Goal: Task Accomplishment & Management: Use online tool/utility

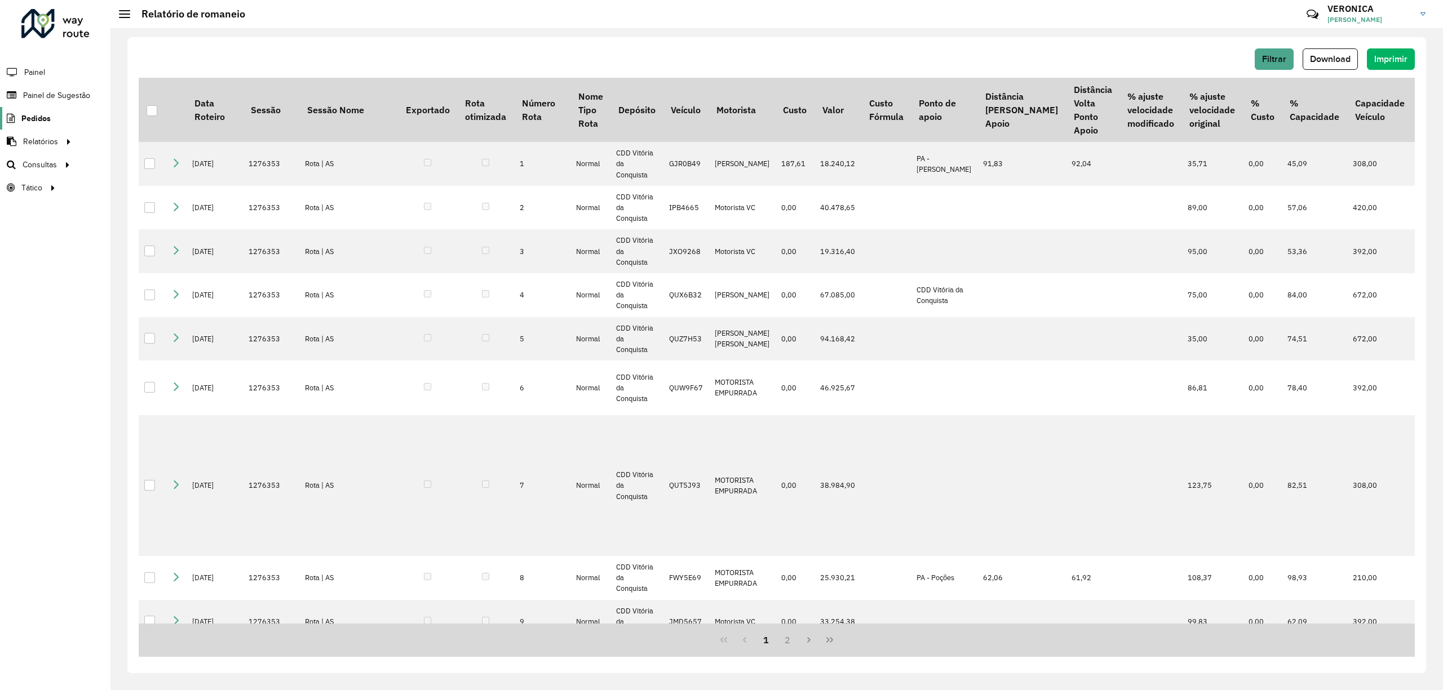
scroll to position [56, 460]
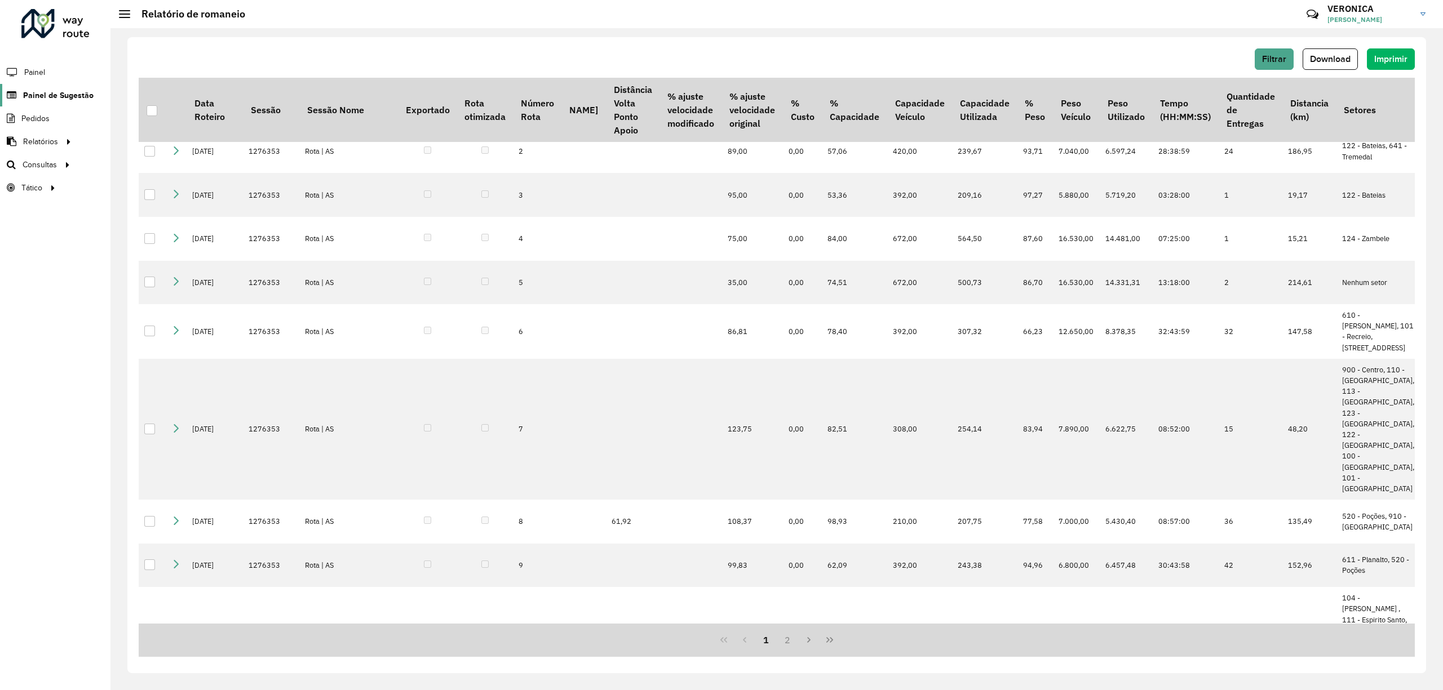
click at [76, 91] on span "Painel de Sugestão" at bounding box center [58, 96] width 70 height 12
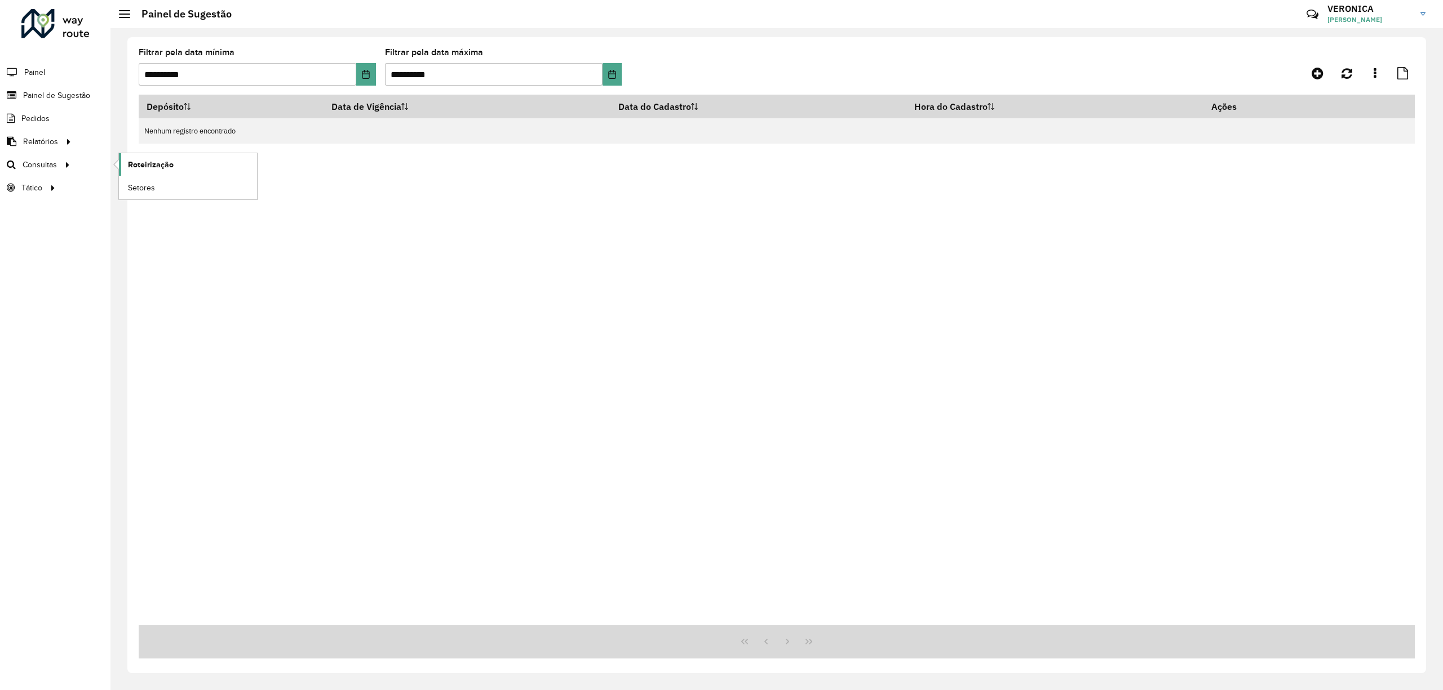
click at [131, 165] on span "Roteirização" at bounding box center [151, 165] width 46 height 12
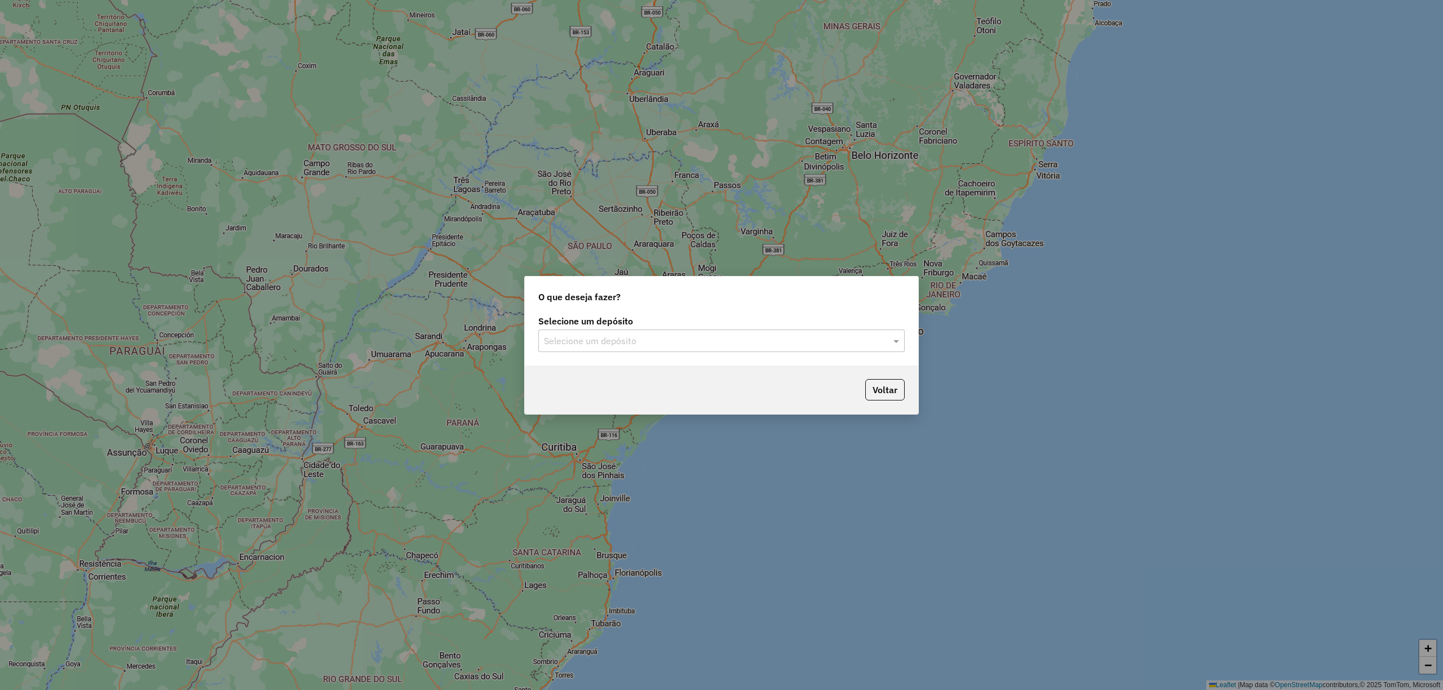
click at [560, 339] on input "text" at bounding box center [710, 342] width 333 height 14
click at [573, 388] on span "CDD Vitória da Conquista" at bounding box center [593, 392] width 101 height 10
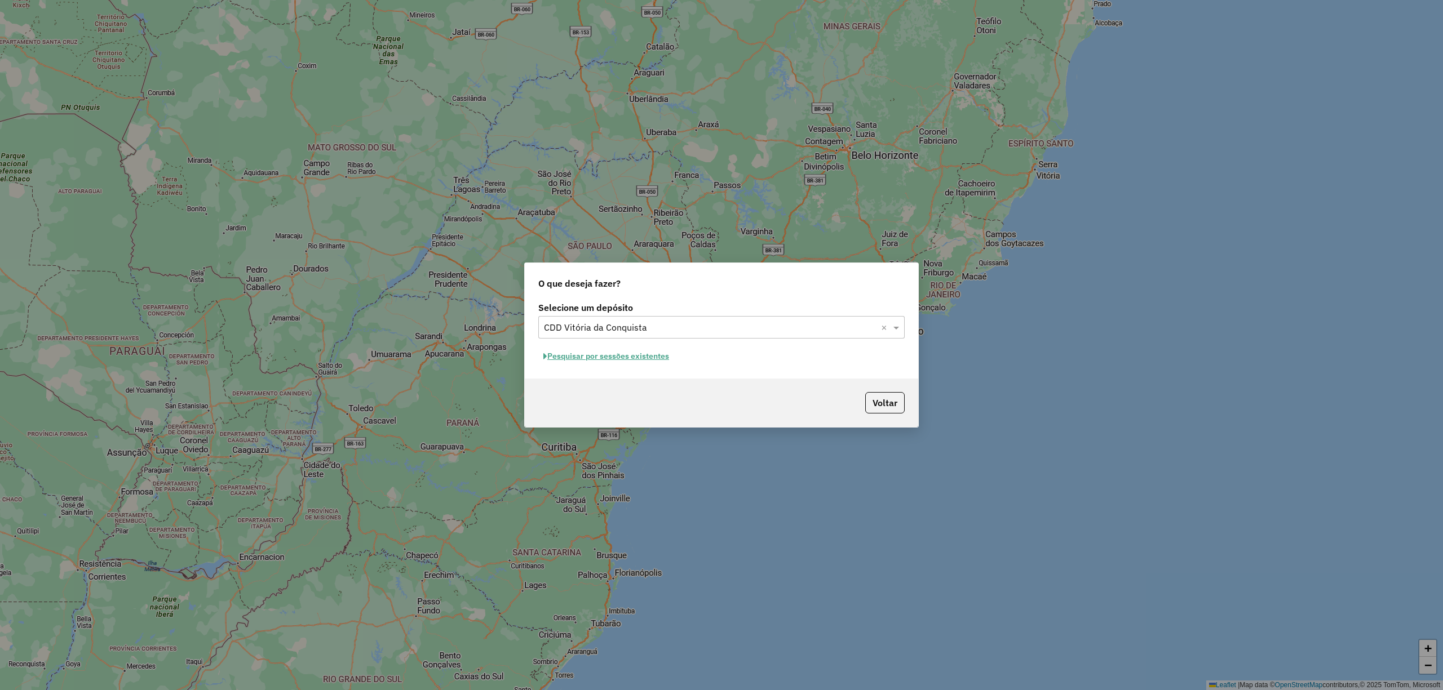
click at [613, 348] on button "Pesquisar por sessões existentes" at bounding box center [606, 356] width 136 height 17
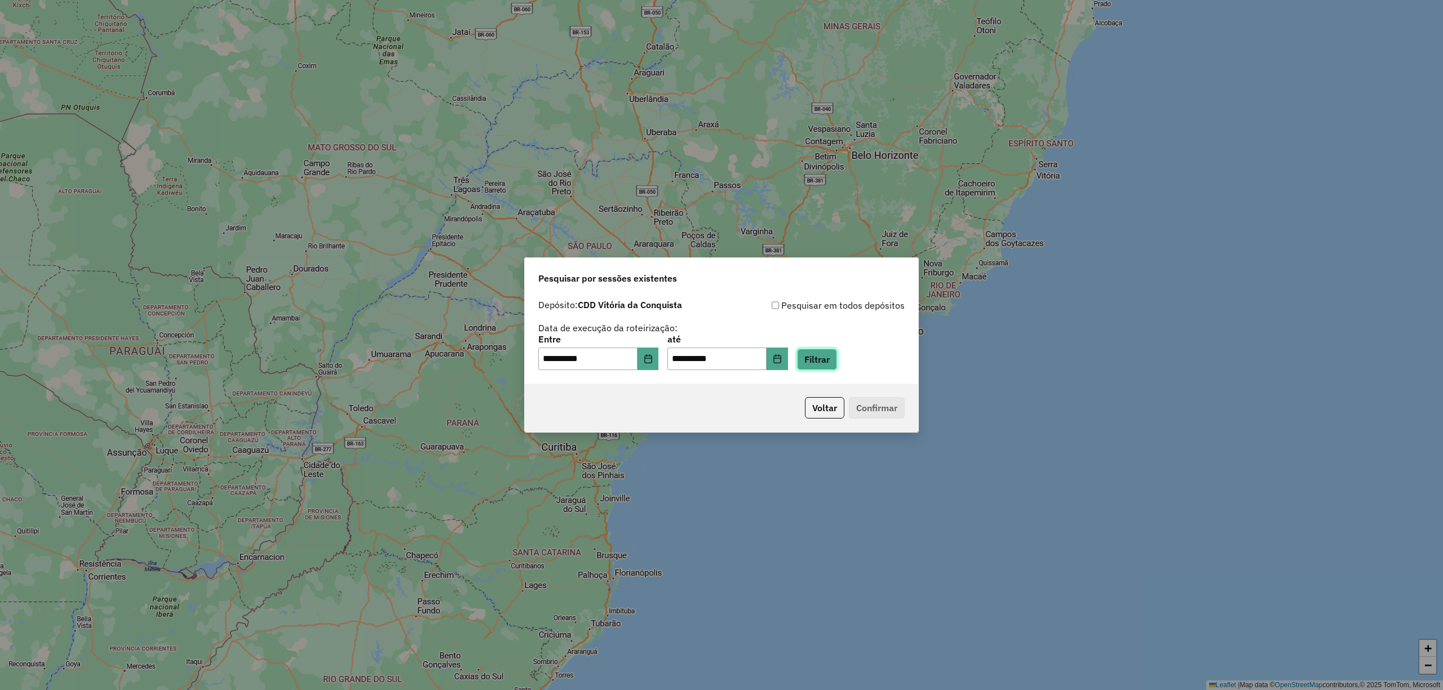
click at [832, 361] on button "Filtrar" at bounding box center [817, 359] width 40 height 21
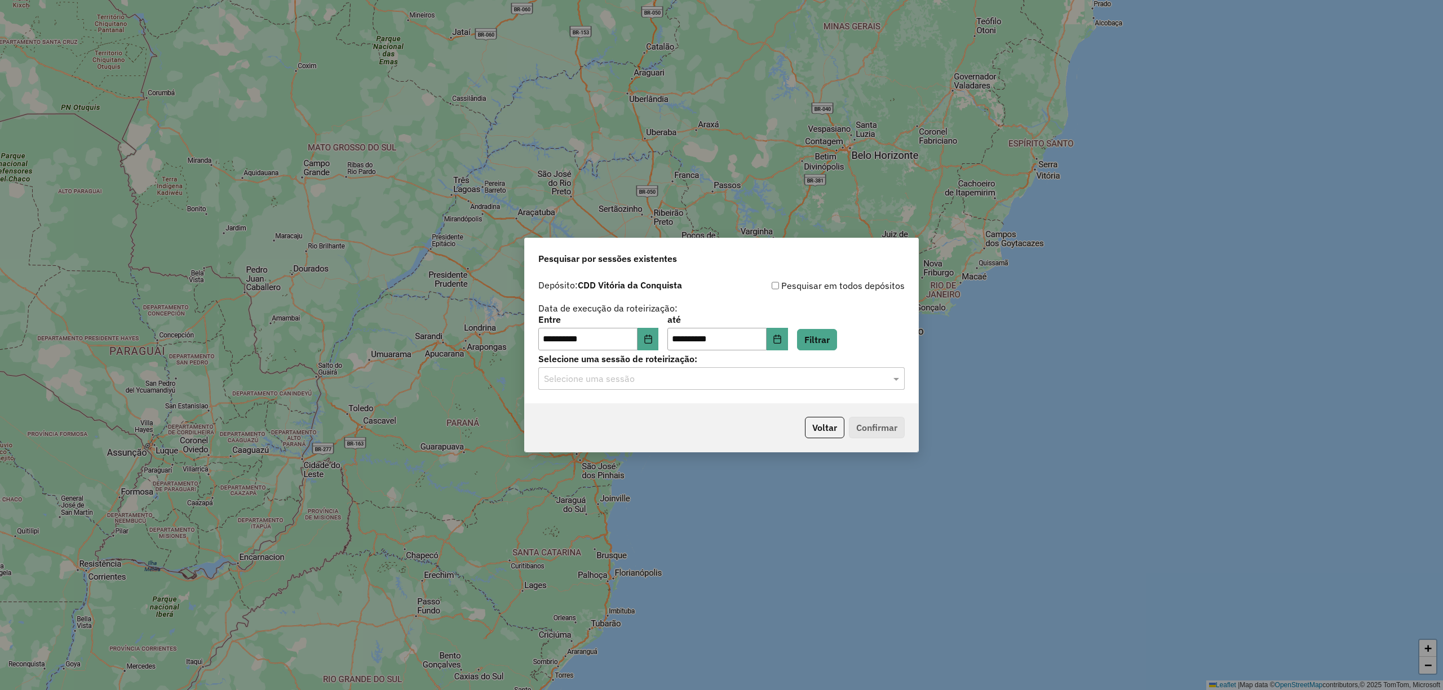
click at [693, 387] on div "Selecione uma sessão" at bounding box center [721, 378] width 366 height 23
click at [605, 411] on span "1276353 - 16/09/2025 18:11 (Rota | AS)" at bounding box center [642, 411] width 198 height 10
click at [868, 424] on button "Confirmar" at bounding box center [877, 427] width 56 height 21
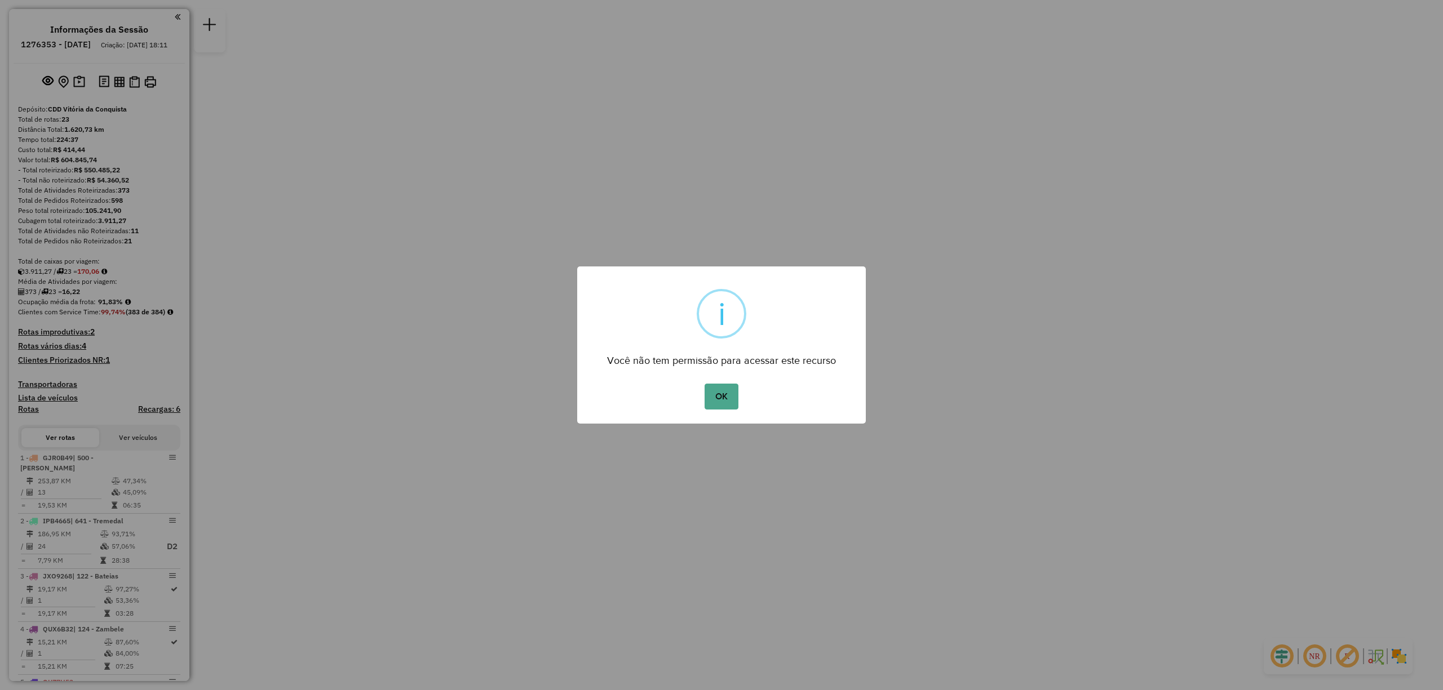
drag, startPoint x: 738, startPoint y: 395, endPoint x: 719, endPoint y: 395, distance: 18.6
click at [733, 397] on button "OK" at bounding box center [720, 397] width 33 height 26
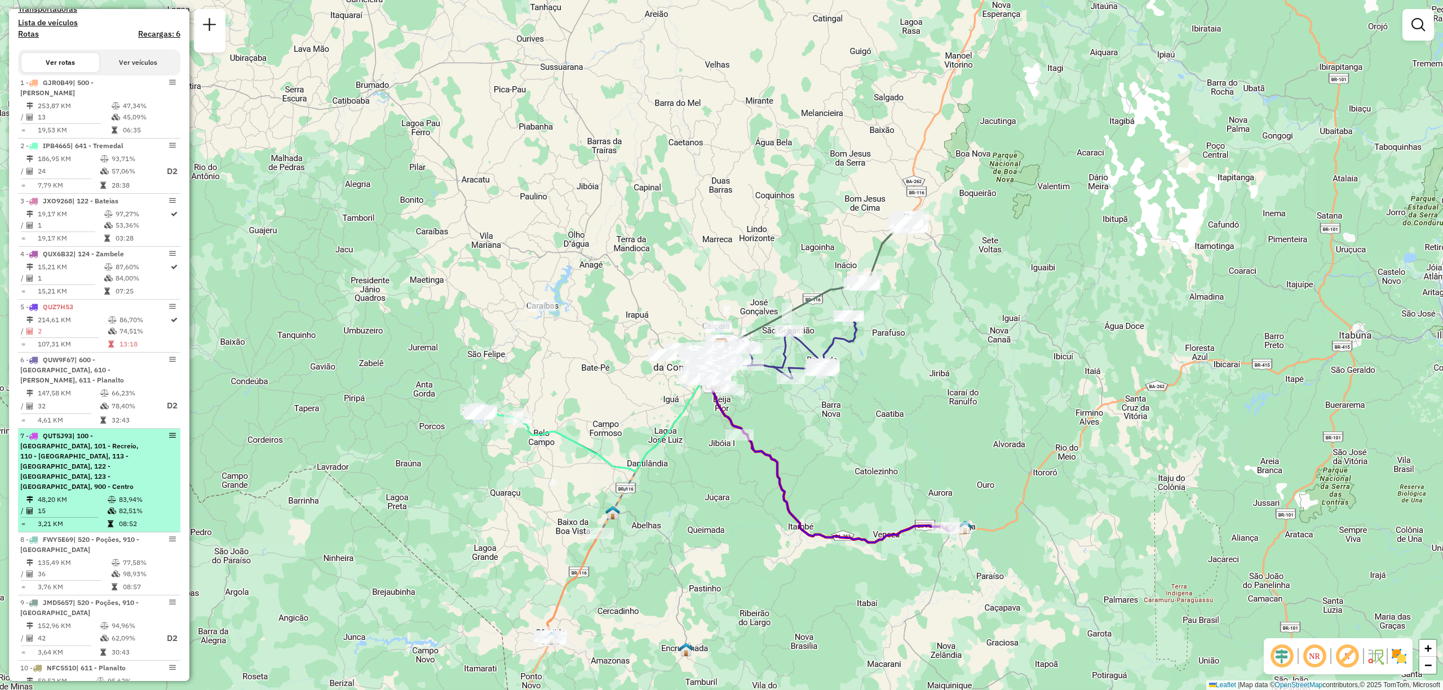
scroll to position [451, 0]
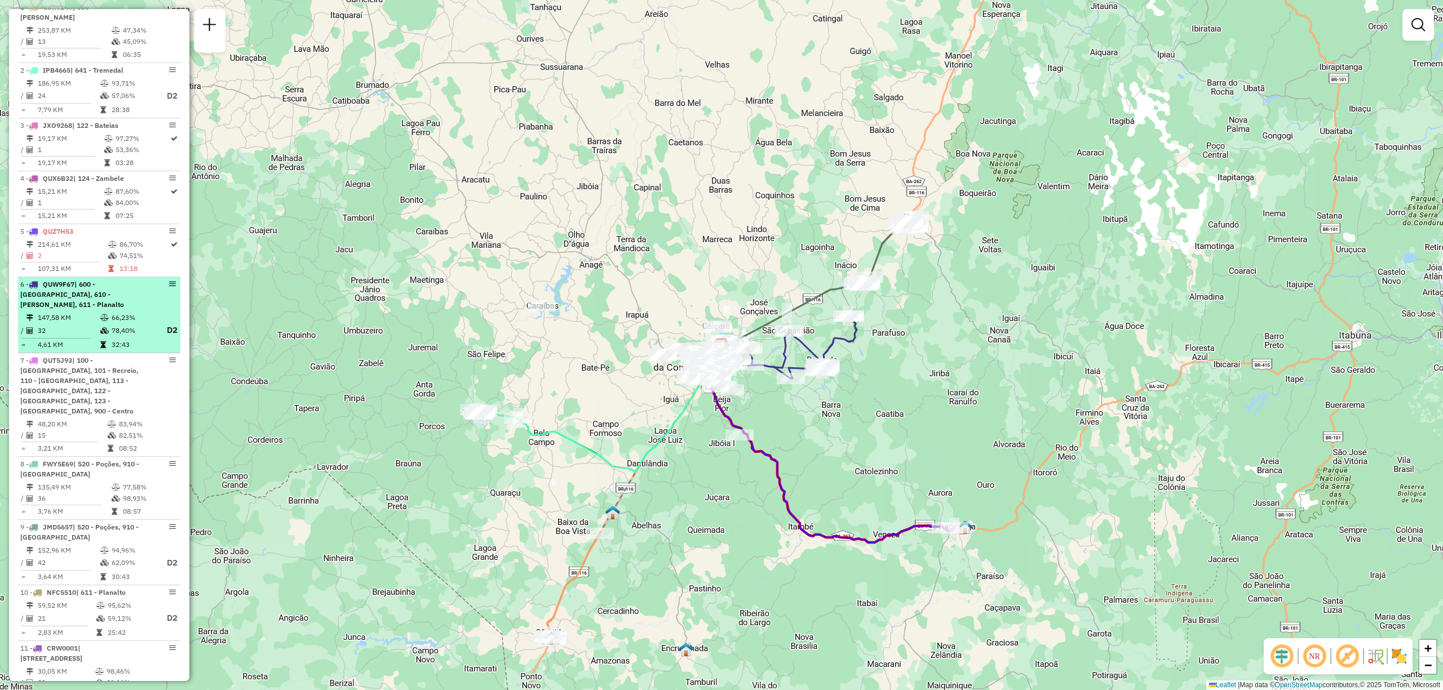
click at [61, 310] on div "6 - QUW9F67 | 600 - Barra do Choça, 610 - José Conçalves, 611 - Planalto" at bounding box center [79, 295] width 119 height 30
select select "**********"
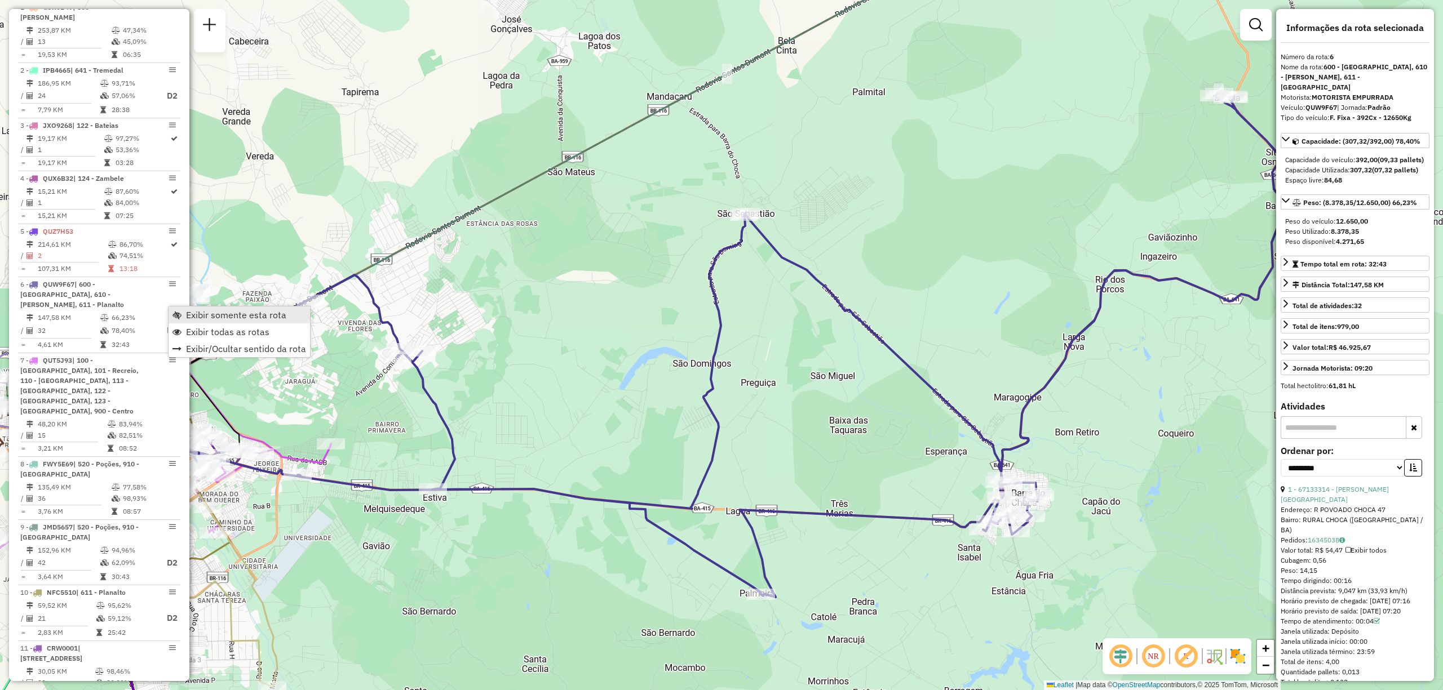
click at [194, 311] on span "Exibir somente esta rota" at bounding box center [236, 315] width 100 height 9
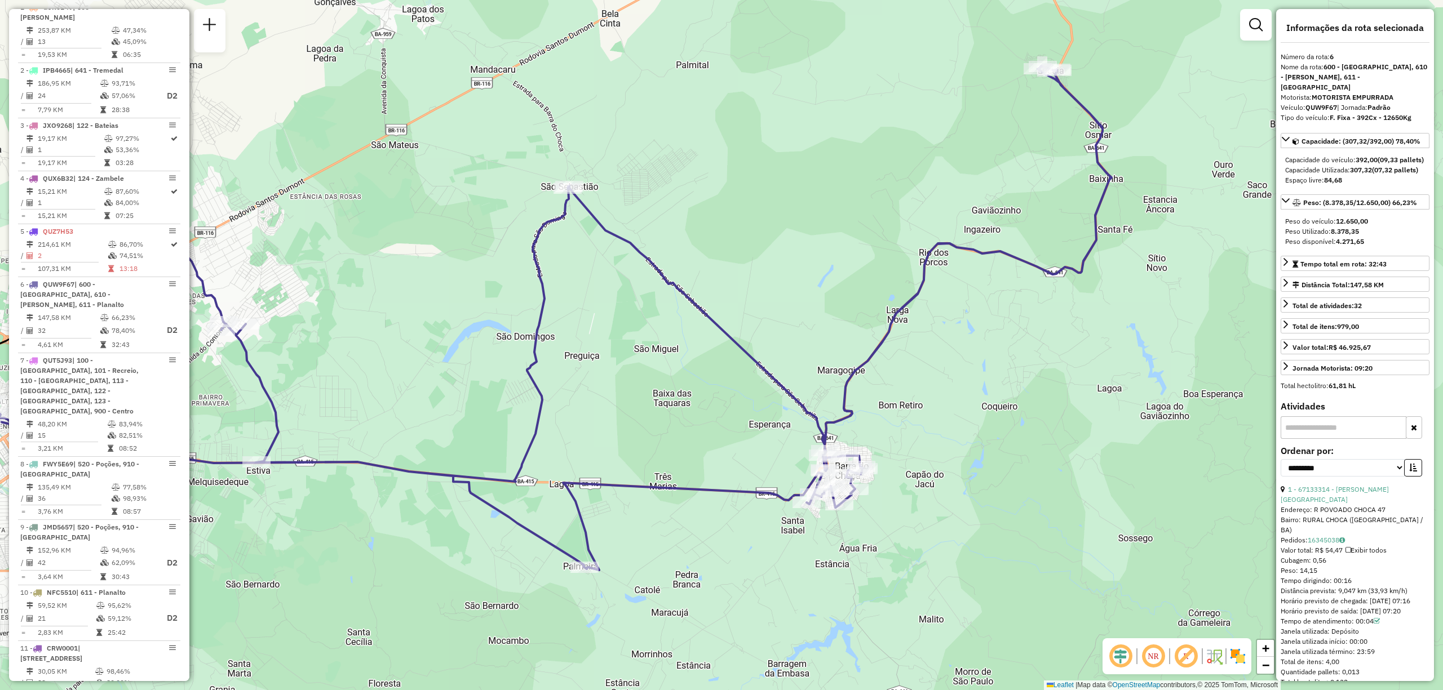
drag, startPoint x: 467, startPoint y: 312, endPoint x: 317, endPoint y: 259, distance: 159.5
click at [294, 284] on div "Janela de atendimento Grade de atendimento Capacidade Transportadoras Veículos …" at bounding box center [721, 345] width 1443 height 690
